Goal: Navigation & Orientation: Find specific page/section

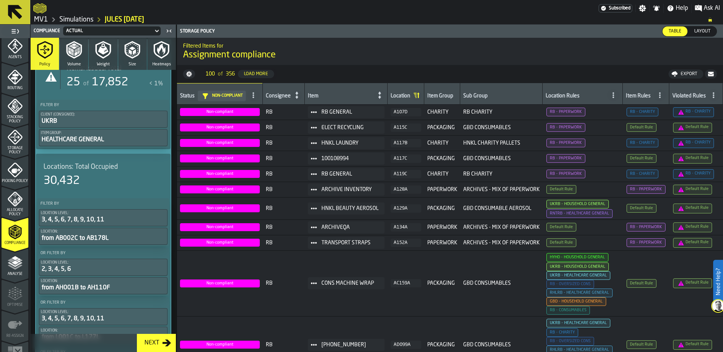
scroll to position [245, 0]
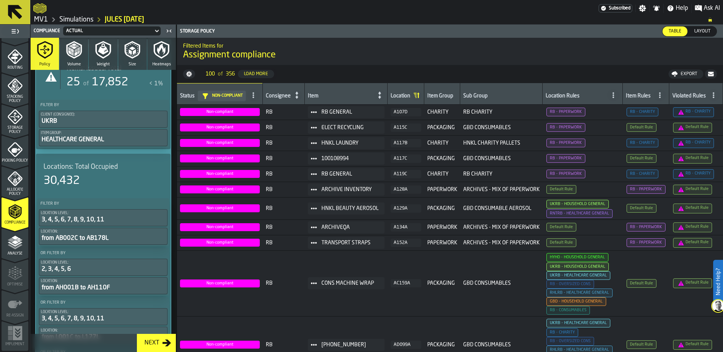
drag, startPoint x: 16, startPoint y: 127, endPoint x: 19, endPoint y: 131, distance: 5.4
click at [16, 127] on span "Storage Policy" at bounding box center [15, 130] width 27 height 8
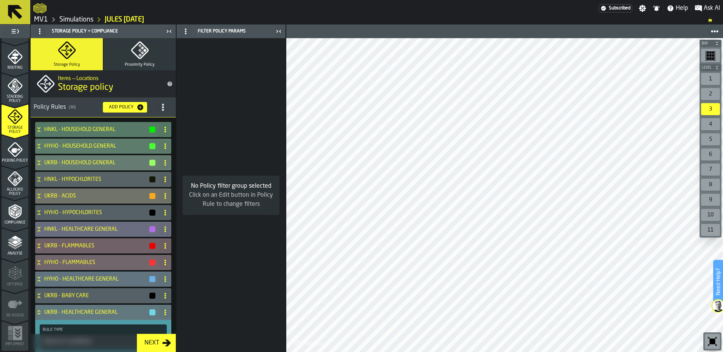
scroll to position [18, 0]
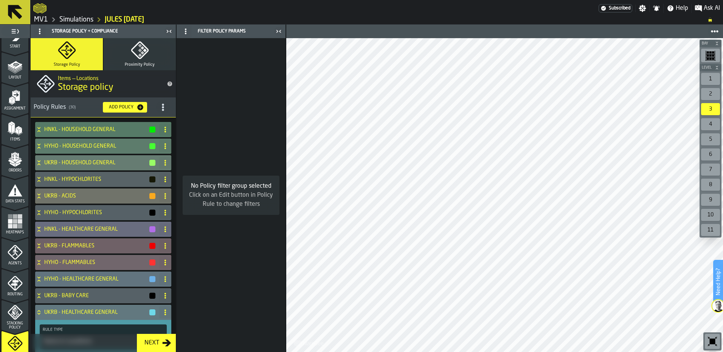
click at [9, 220] on rect "menu Heatmaps" at bounding box center [10, 221] width 5 height 5
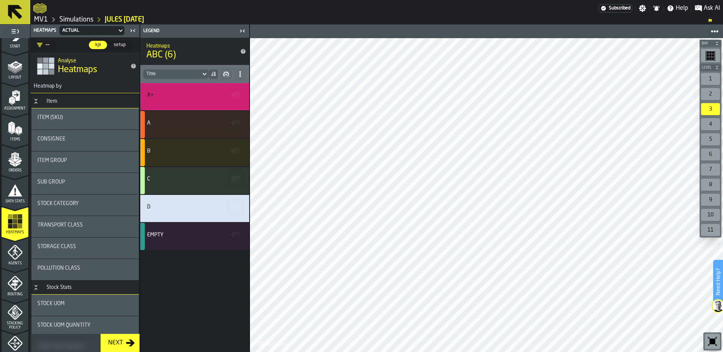
click at [705, 81] on div "1" at bounding box center [710, 79] width 19 height 12
click at [707, 172] on div "7" at bounding box center [710, 170] width 19 height 12
click at [119, 43] on span "setup" at bounding box center [120, 45] width 18 height 7
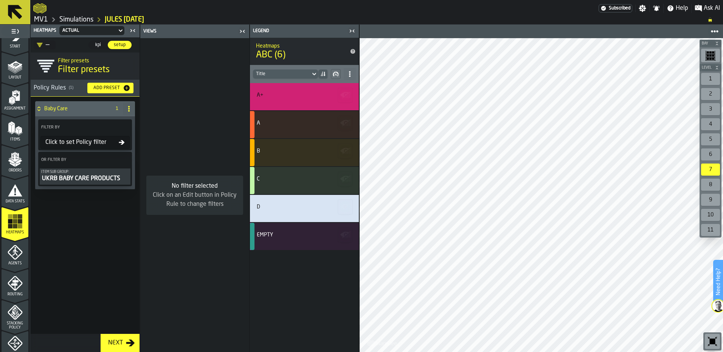
click at [99, 44] on span "kpi" at bounding box center [98, 45] width 12 height 7
